Goal: Browse casually: Explore the website without a specific task or goal

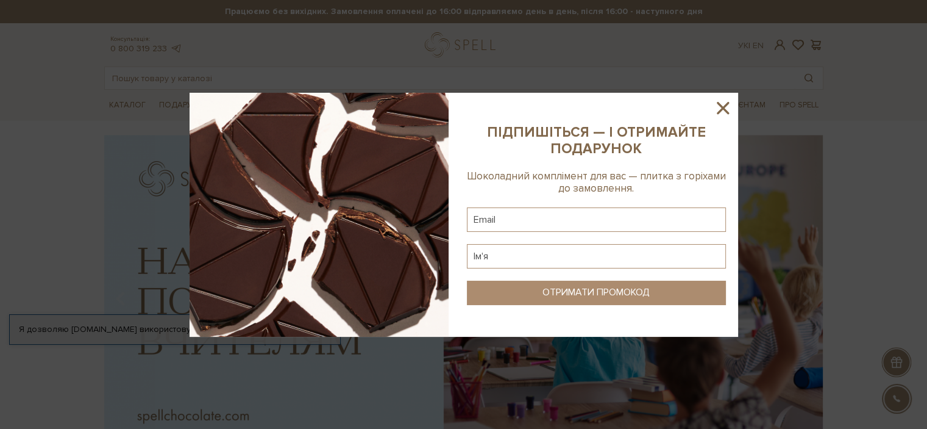
click at [721, 110] on icon at bounding box center [723, 108] width 12 height 12
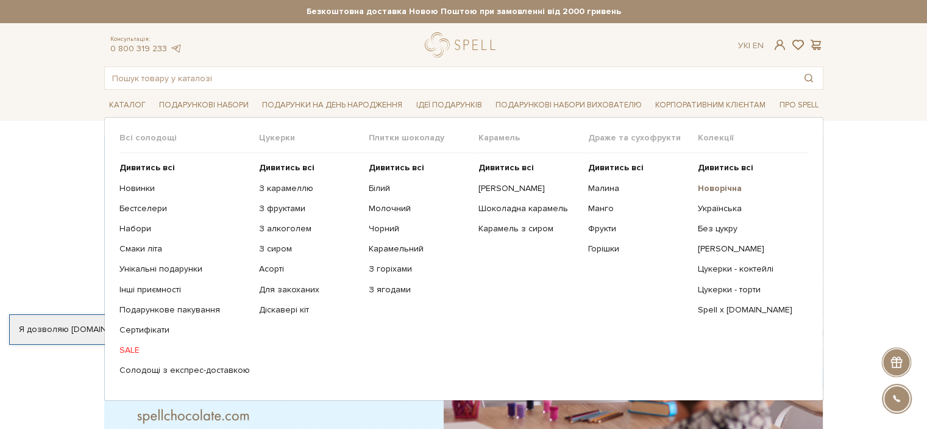
click at [725, 188] on b "Новорічна" at bounding box center [720, 188] width 44 height 10
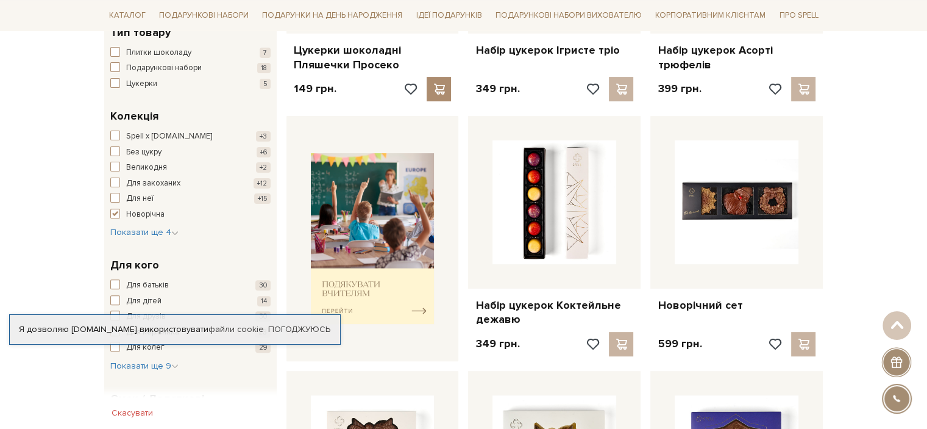
scroll to position [374, 0]
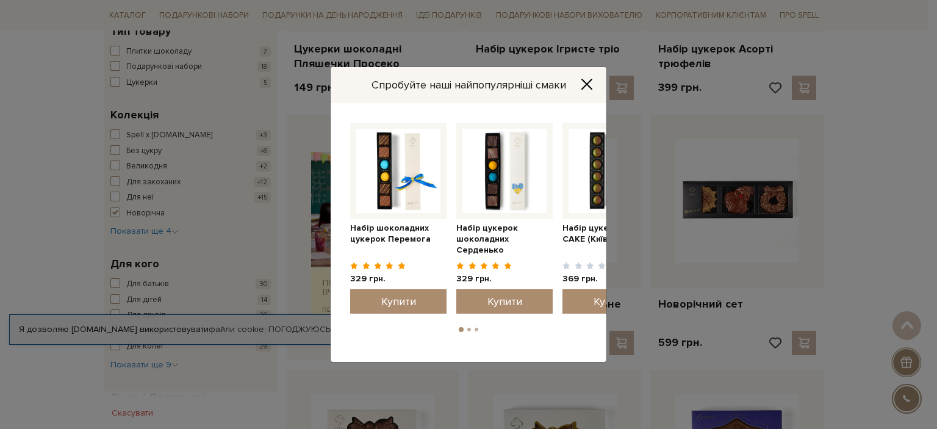
click at [590, 79] on icon "Close" at bounding box center [586, 84] width 12 height 12
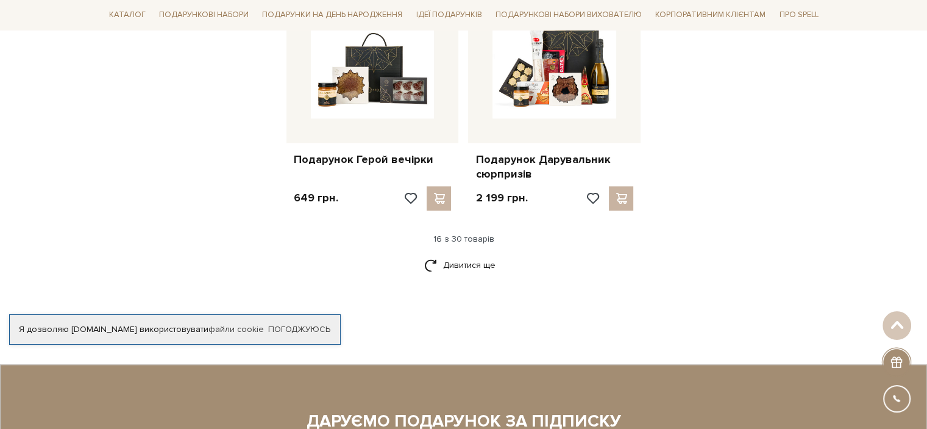
scroll to position [1532, 0]
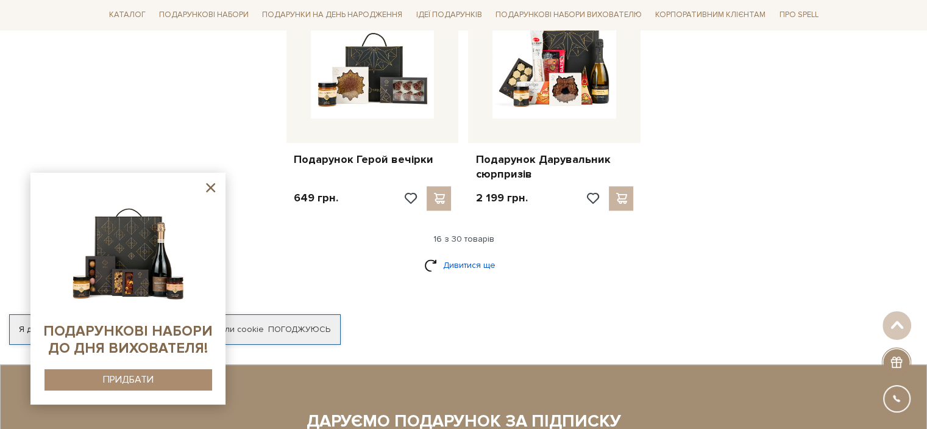
click at [490, 265] on link "Дивитися ще" at bounding box center [463, 264] width 79 height 21
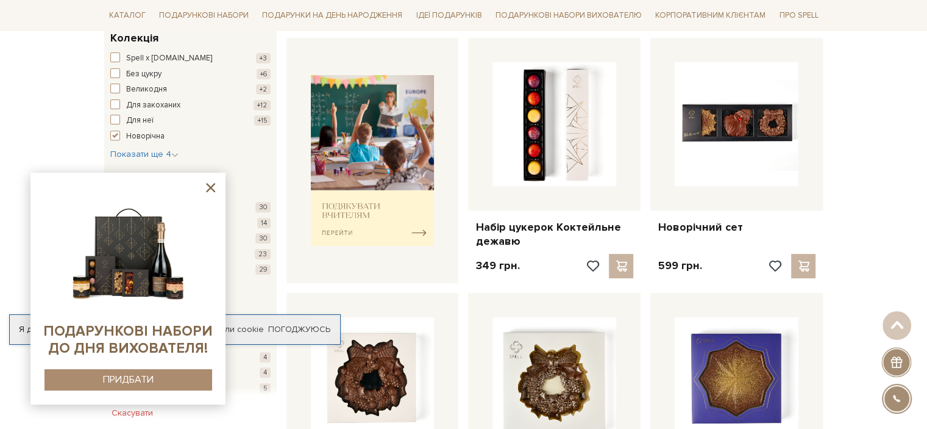
scroll to position [402, 0]
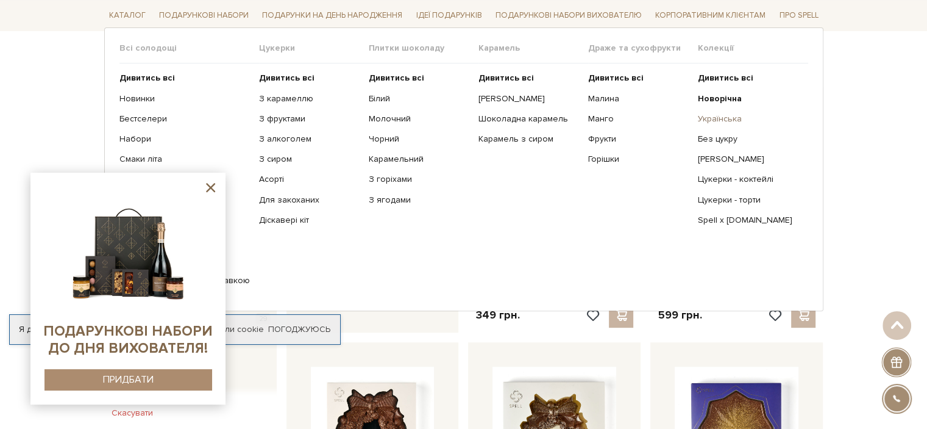
click at [712, 116] on link "Українська" at bounding box center [748, 118] width 101 height 11
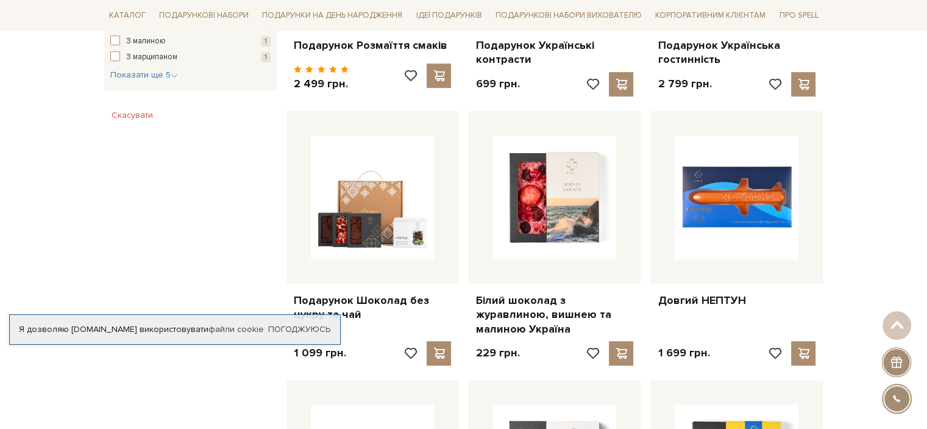
scroll to position [882, 0]
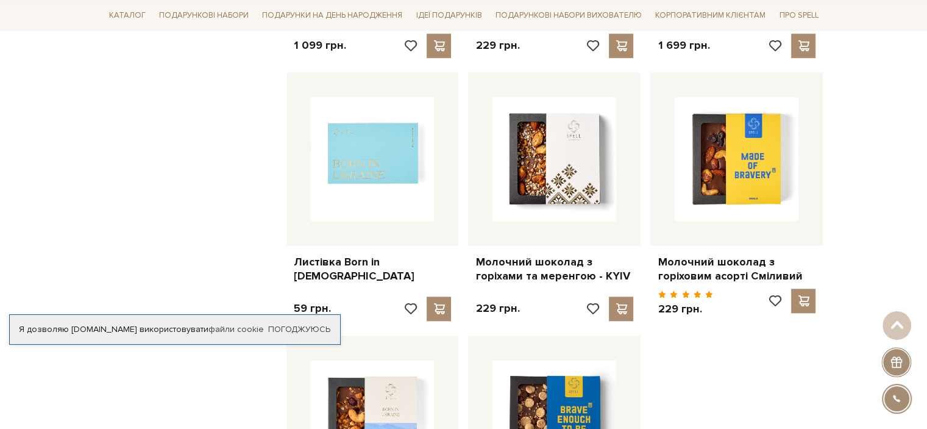
scroll to position [1168, 0]
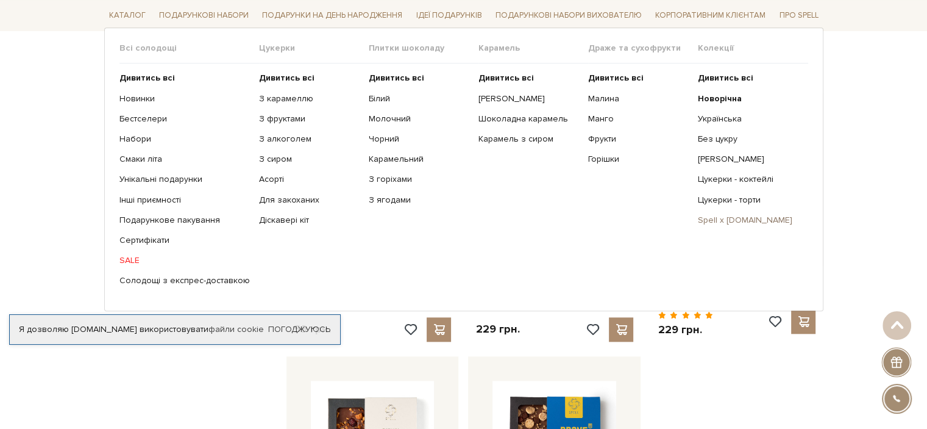
click at [734, 221] on link "Spell x [DOMAIN_NAME]" at bounding box center [748, 220] width 101 height 11
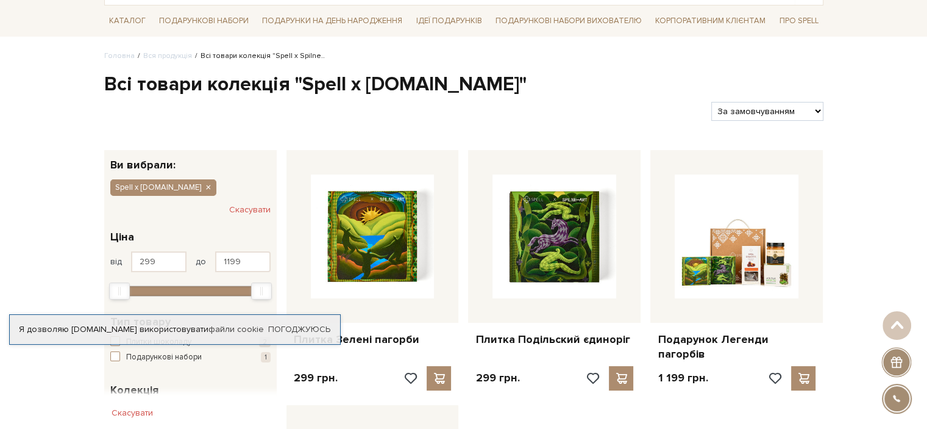
scroll to position [83, 0]
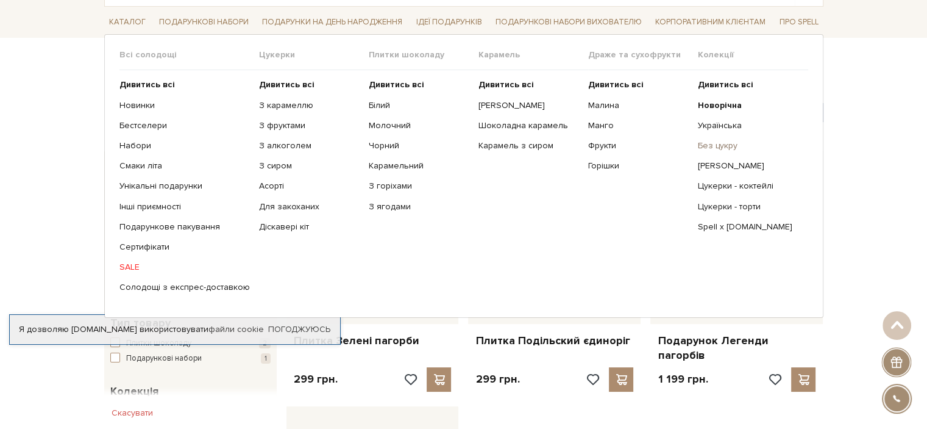
click at [729, 148] on link "Без цукру" at bounding box center [748, 145] width 101 height 11
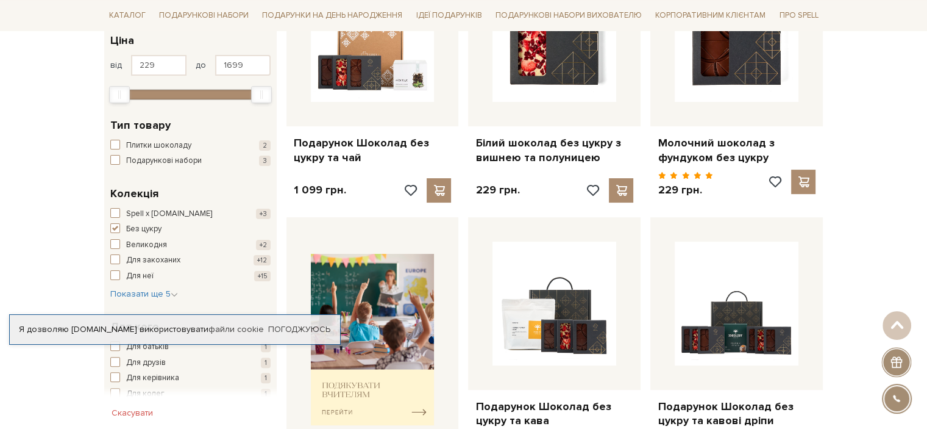
scroll to position [276, 0]
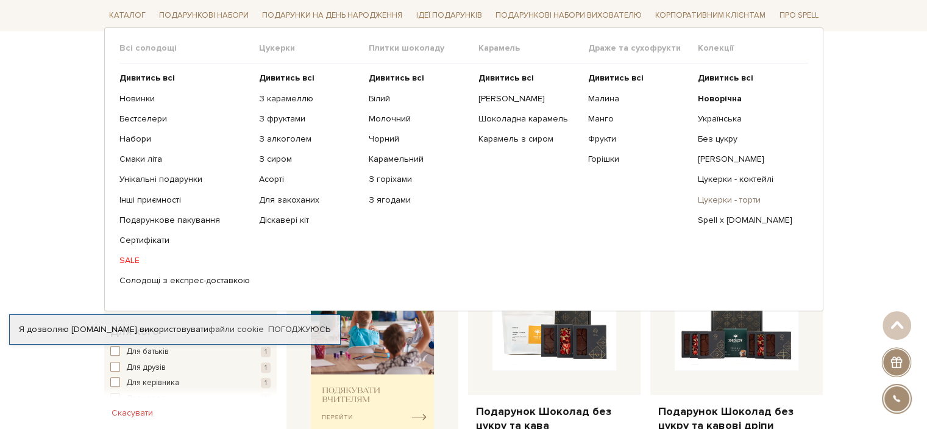
click at [730, 199] on link "Цукерки - торти" at bounding box center [748, 199] width 101 height 11
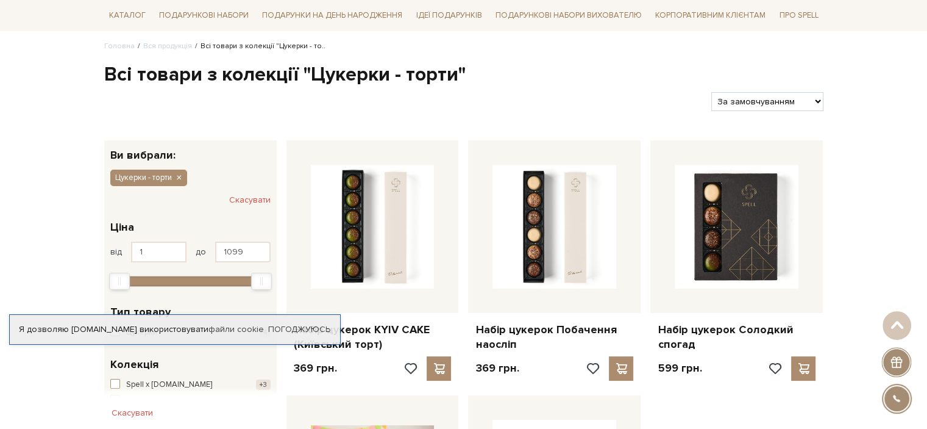
scroll to position [93, 0]
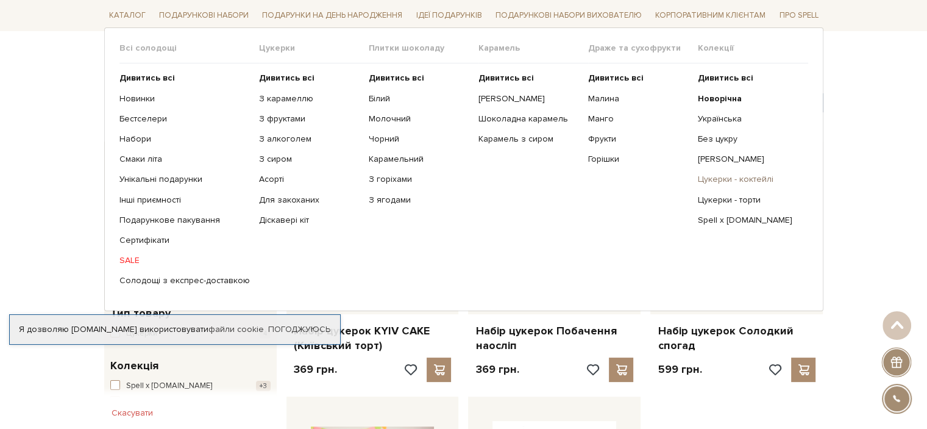
click at [720, 176] on link "Цукерки - коктейлі" at bounding box center [748, 179] width 101 height 11
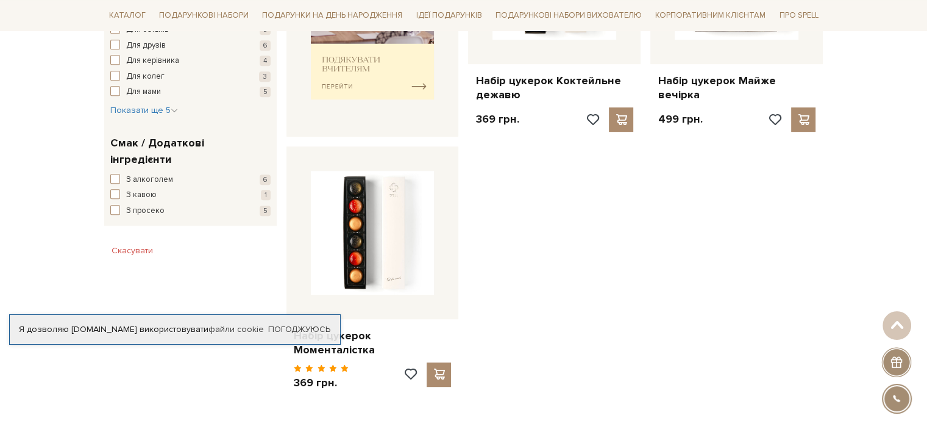
scroll to position [598, 0]
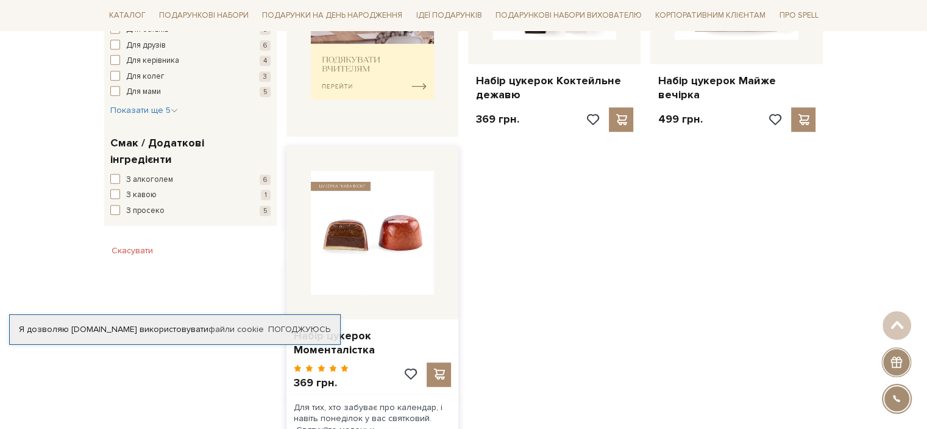
click at [380, 232] on img at bounding box center [373, 233] width 124 height 124
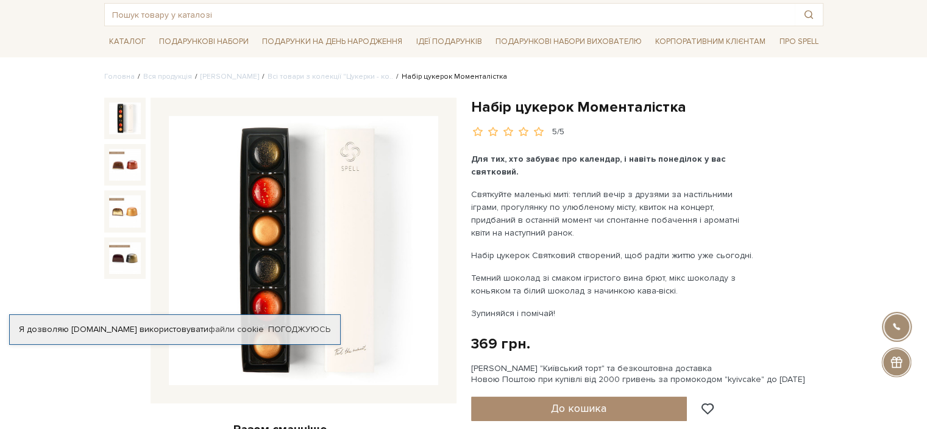
scroll to position [63, 0]
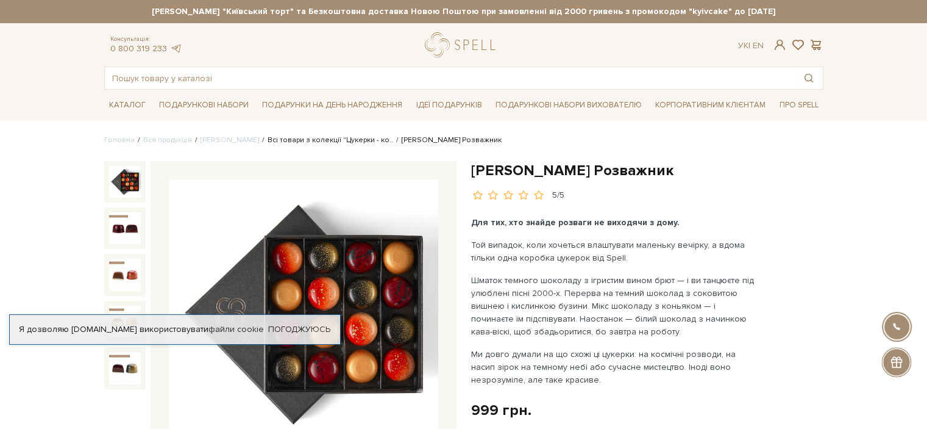
click at [348, 140] on link "Всі товари з колекції "Цукерки - ко.." at bounding box center [331, 139] width 126 height 9
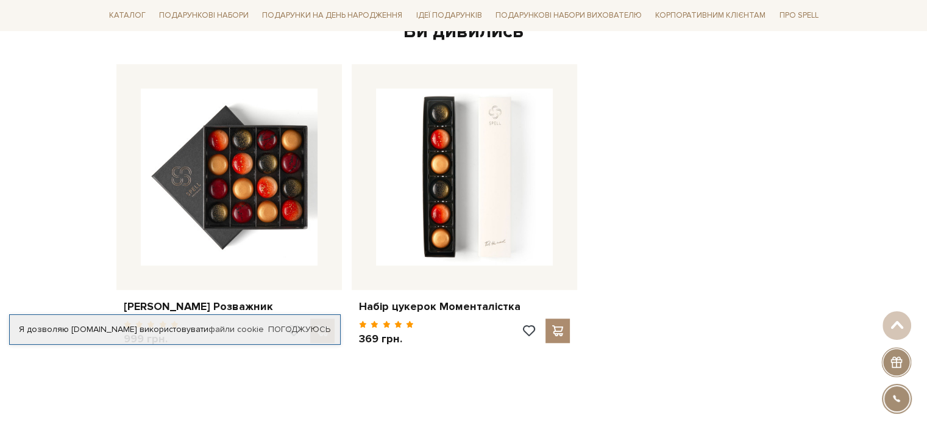
scroll to position [978, 0]
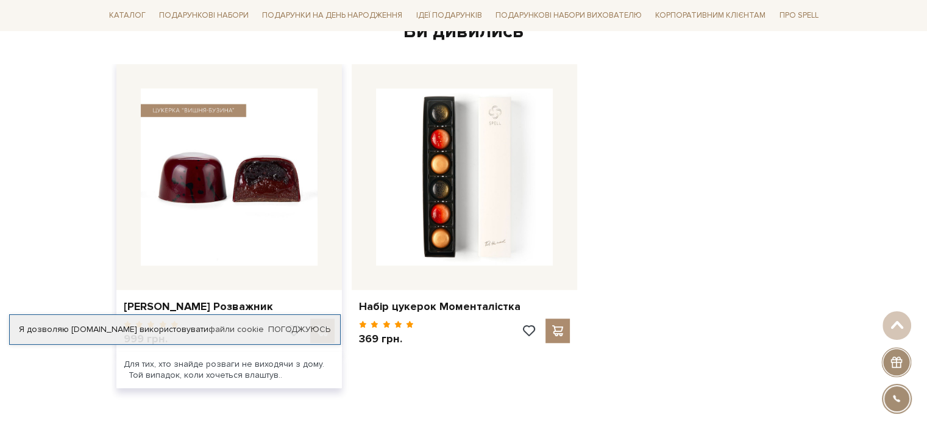
click at [297, 173] on img at bounding box center [229, 176] width 177 height 177
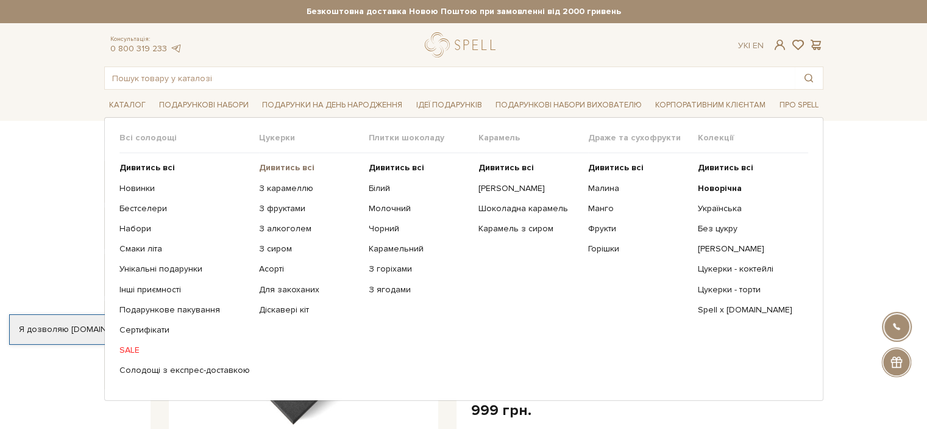
click at [271, 165] on b "Дивитись всі" at bounding box center [286, 167] width 55 height 10
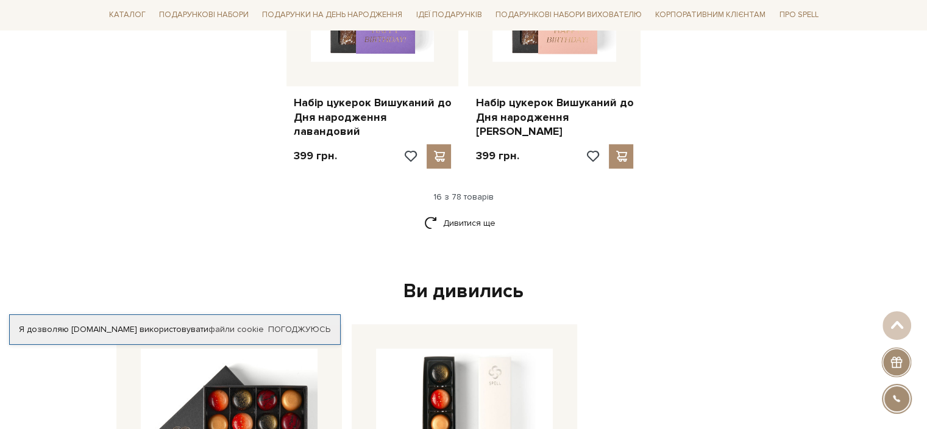
scroll to position [1661, 0]
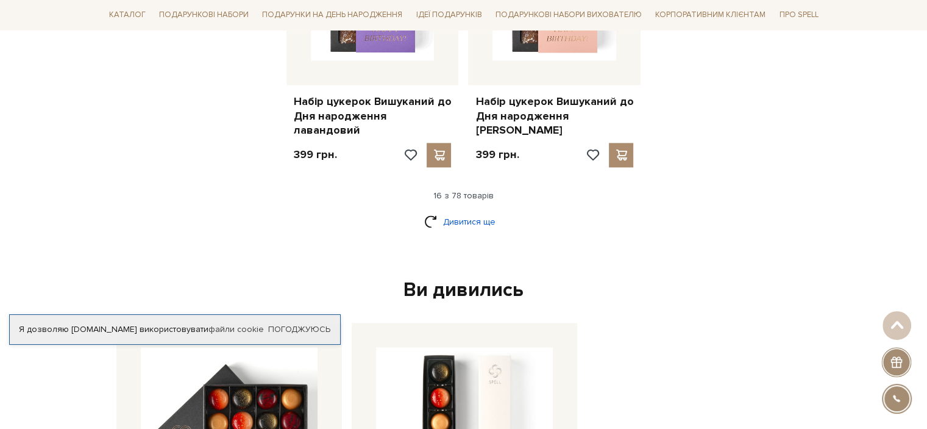
click at [490, 211] on link "Дивитися ще" at bounding box center [463, 221] width 79 height 21
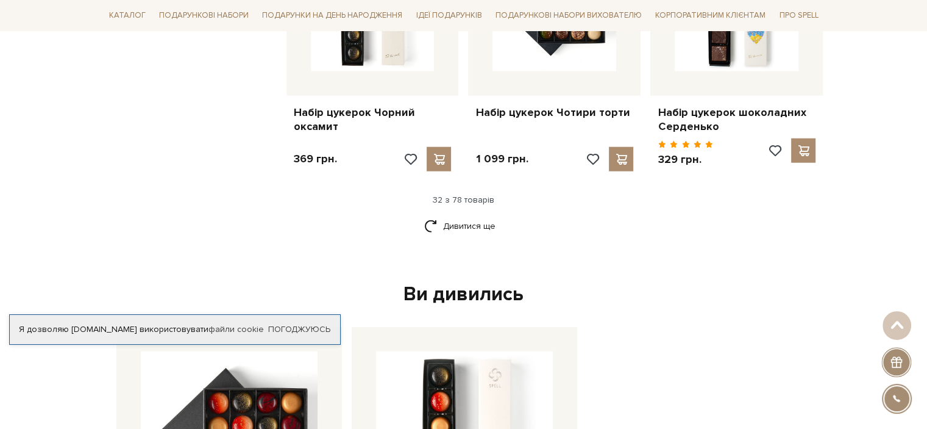
scroll to position [2968, 0]
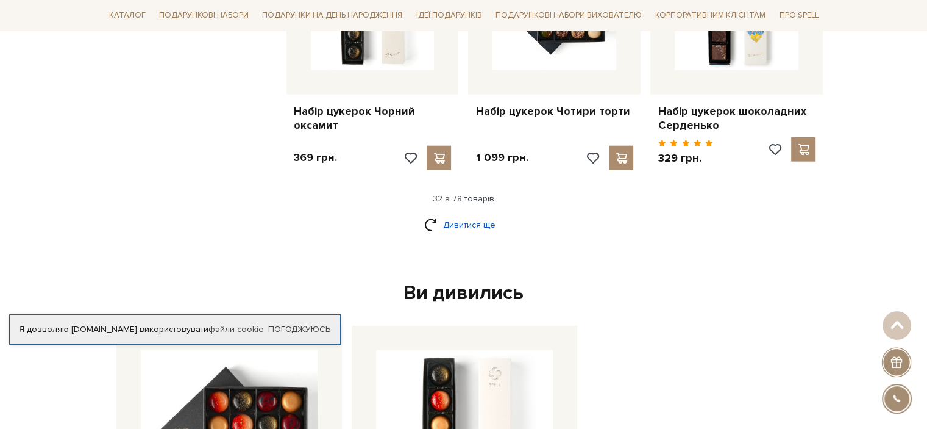
click at [498, 214] on link "Дивитися ще" at bounding box center [463, 224] width 79 height 21
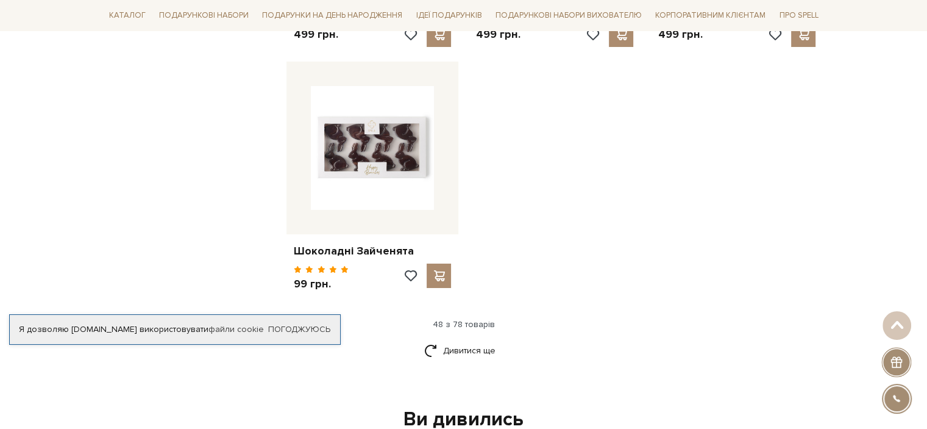
scroll to position [4434, 0]
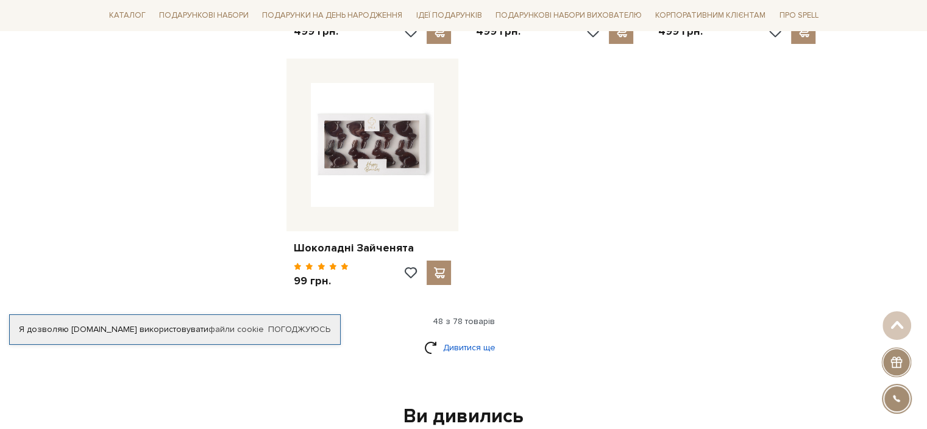
click at [474, 337] on link "Дивитися ще" at bounding box center [463, 347] width 79 height 21
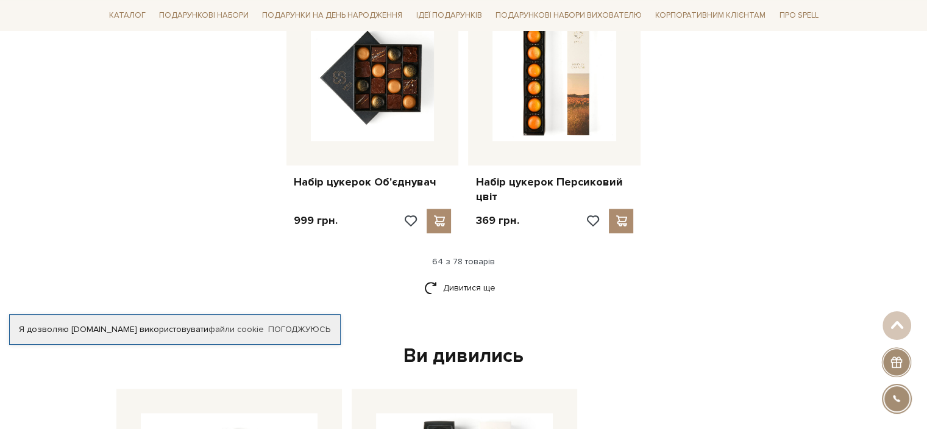
scroll to position [5815, 0]
click at [473, 277] on link "Дивитися ще" at bounding box center [463, 287] width 79 height 21
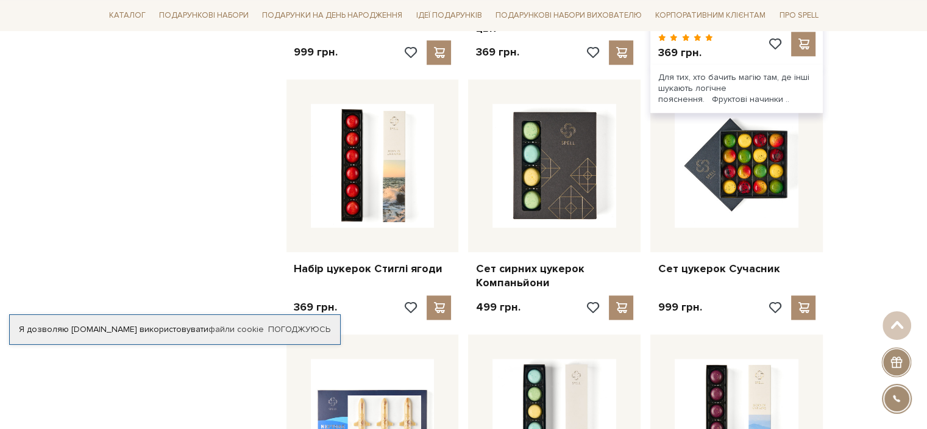
scroll to position [5984, 0]
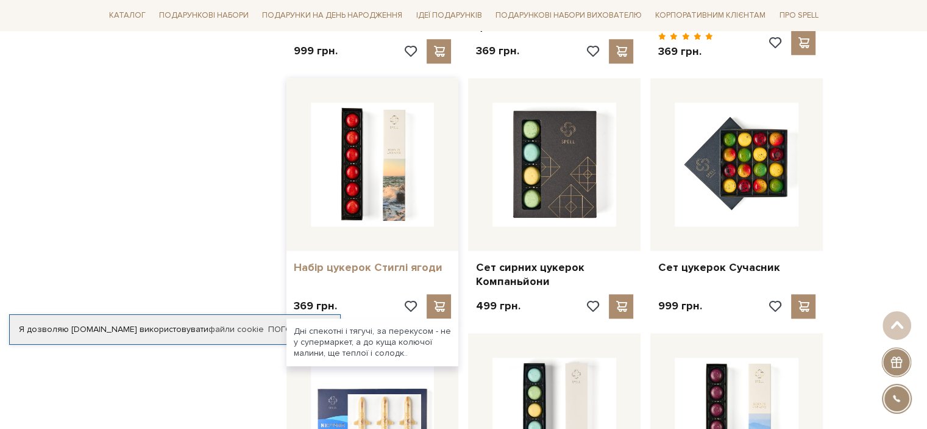
click at [411, 260] on link "Набір цукерок Стиглі ягоди" at bounding box center [373, 267] width 158 height 14
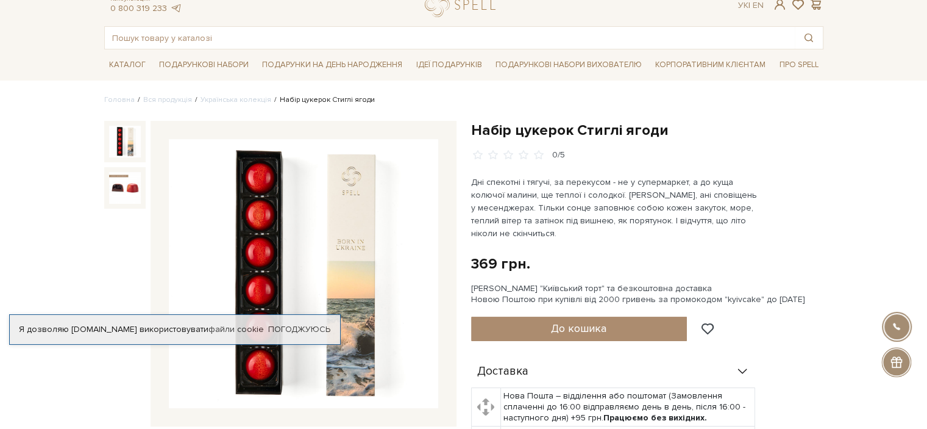
scroll to position [41, 0]
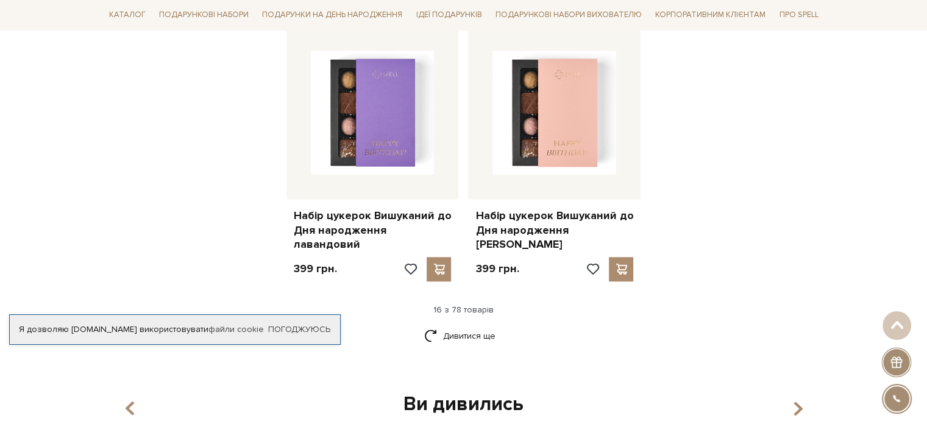
scroll to position [1548, 0]
